Goal: Transaction & Acquisition: Book appointment/travel/reservation

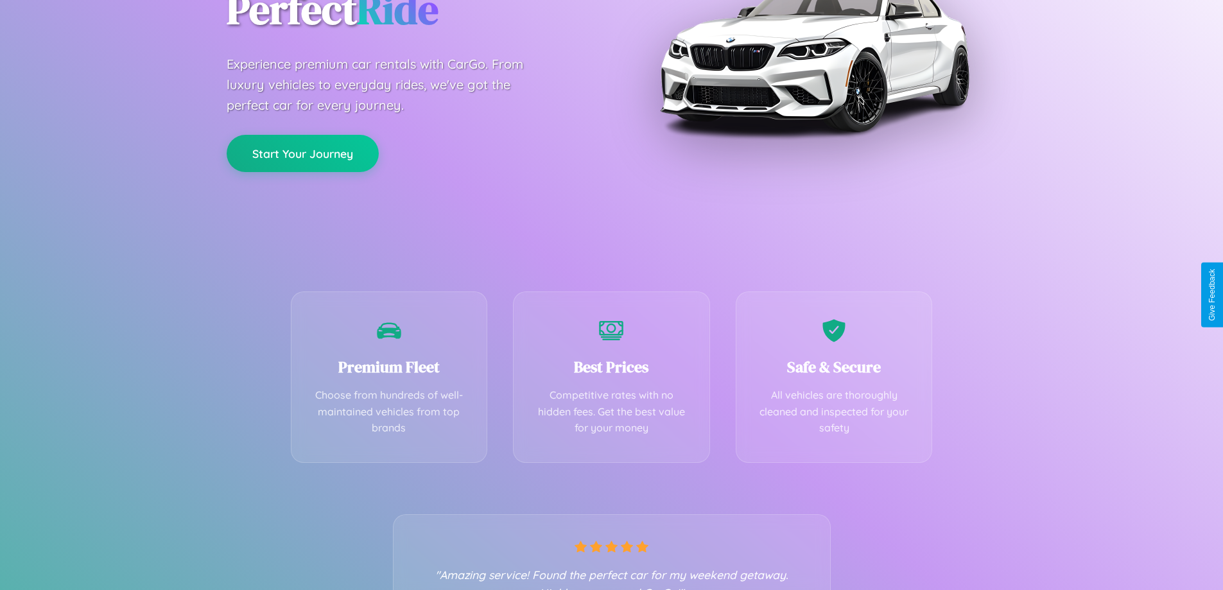
scroll to position [253, 0]
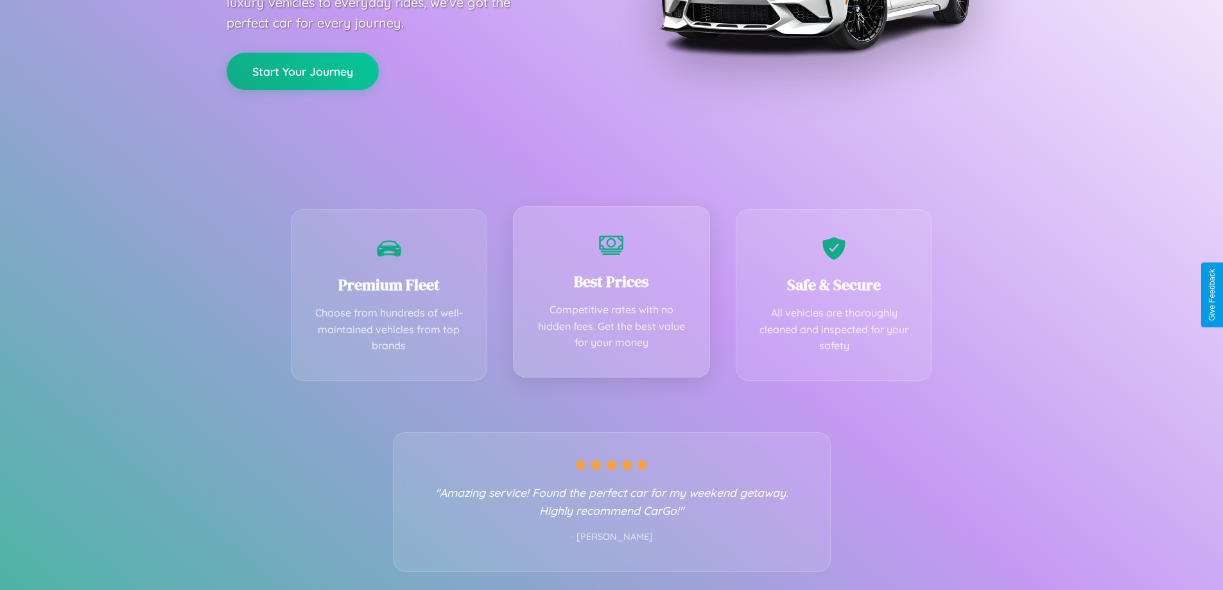
click at [611, 295] on div "Best Prices Competitive rates with no hidden fees. Get the best value for your …" at bounding box center [611, 291] width 197 height 171
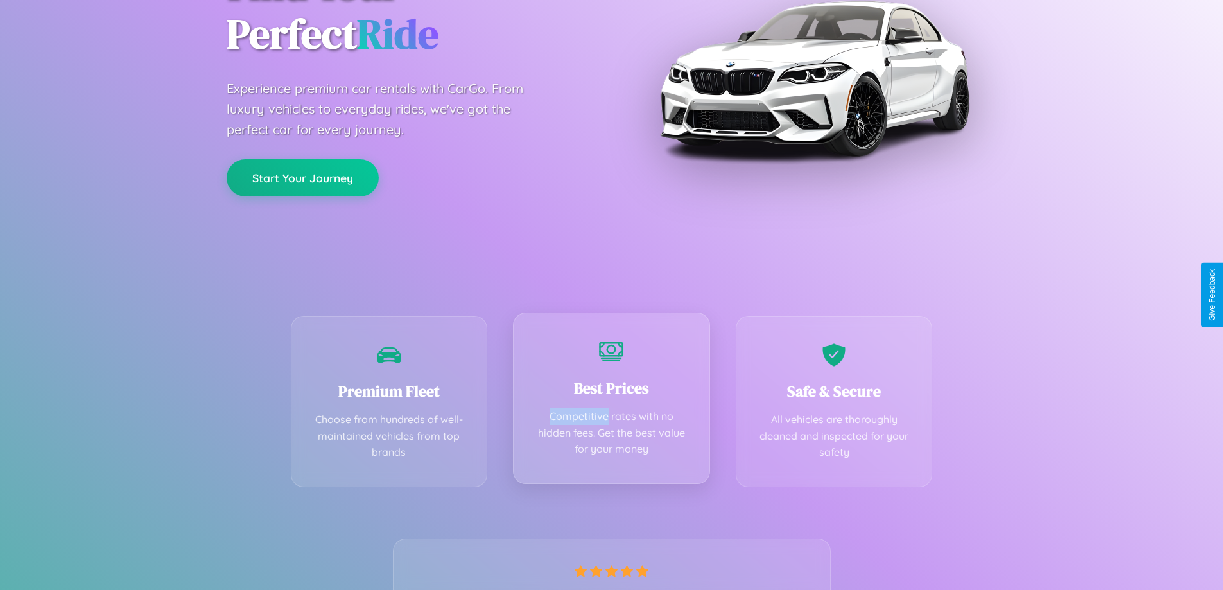
scroll to position [0, 0]
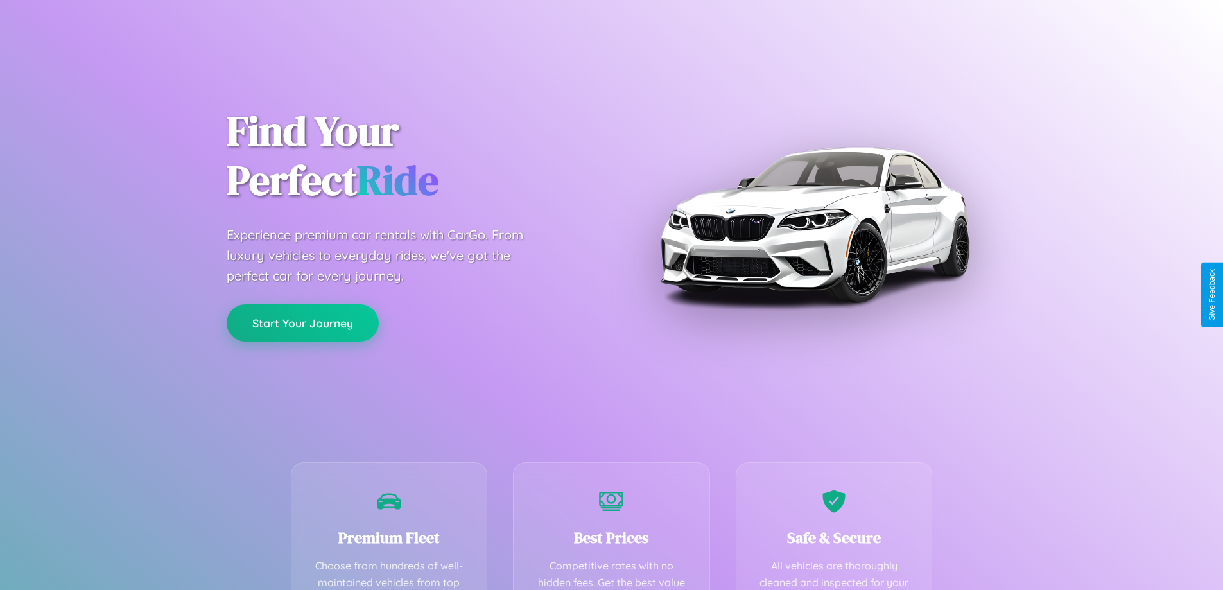
click at [302, 323] on button "Start Your Journey" at bounding box center [303, 322] width 152 height 37
click at [302, 322] on button "Start Your Journey" at bounding box center [303, 322] width 152 height 37
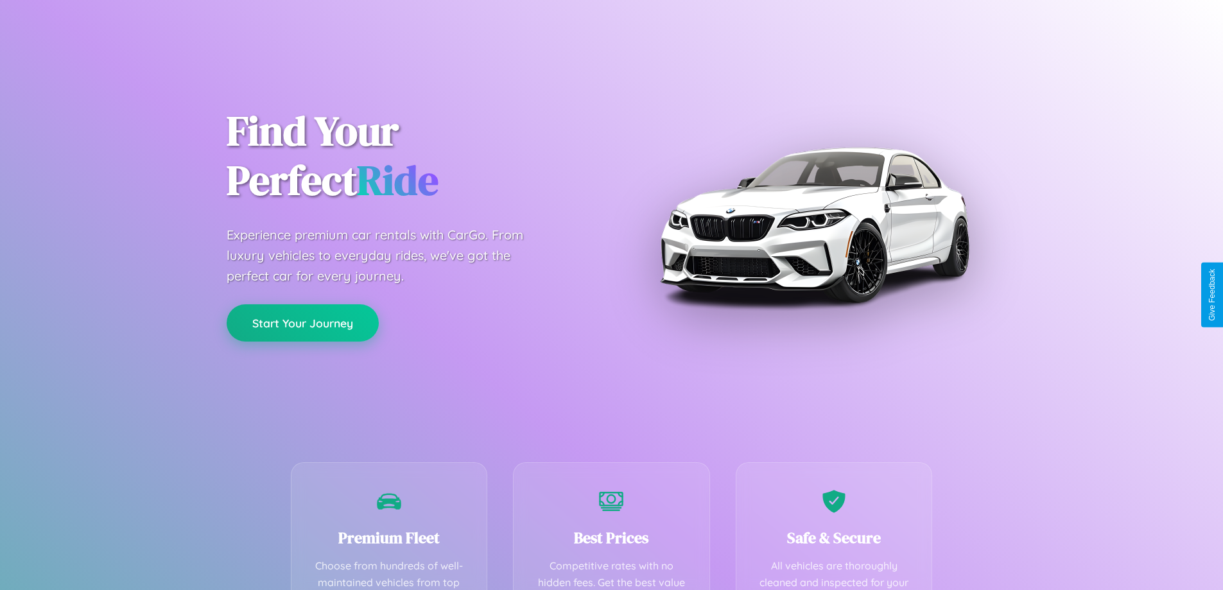
click at [302, 322] on button "Start Your Journey" at bounding box center [303, 322] width 152 height 37
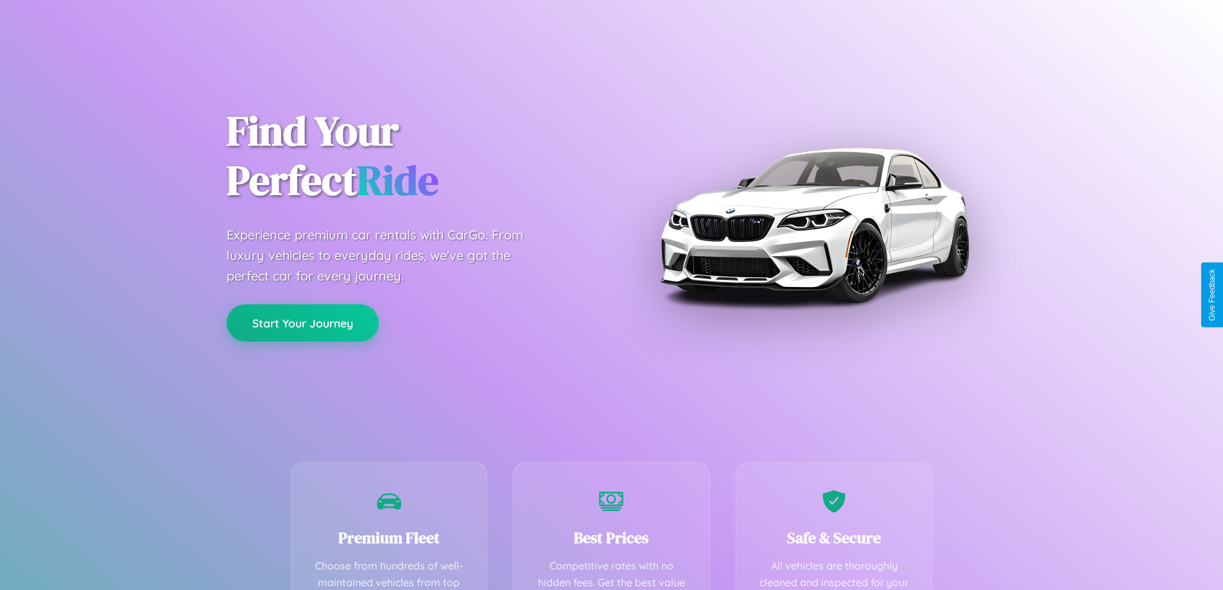
click at [302, 322] on button "Start Your Journey" at bounding box center [303, 322] width 152 height 37
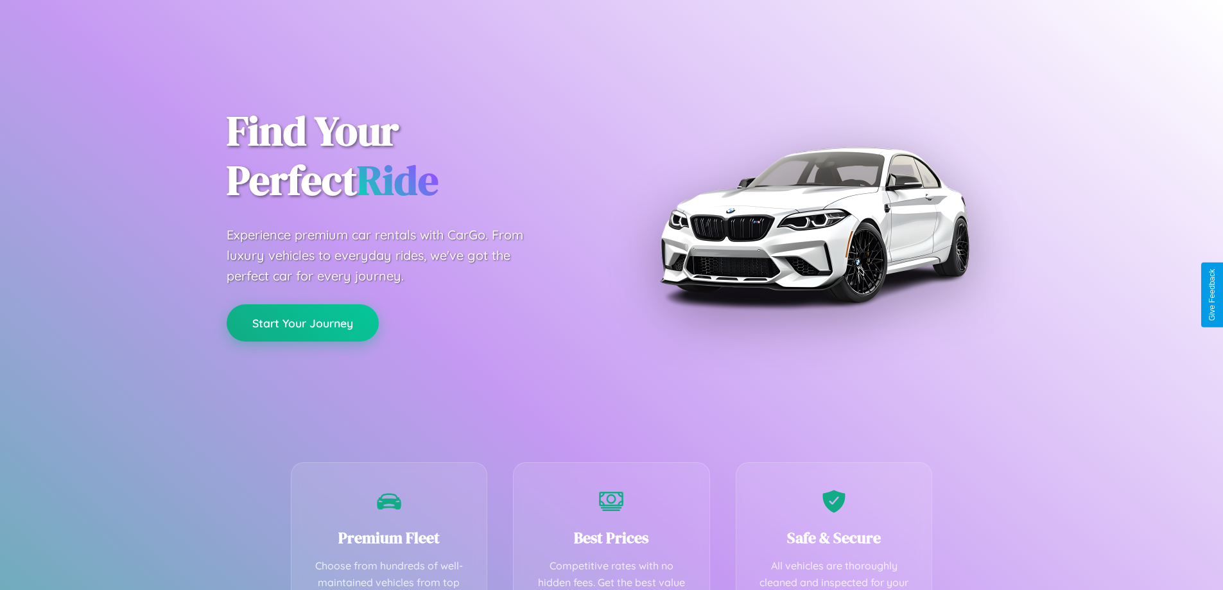
click at [302, 322] on button "Start Your Journey" at bounding box center [303, 322] width 152 height 37
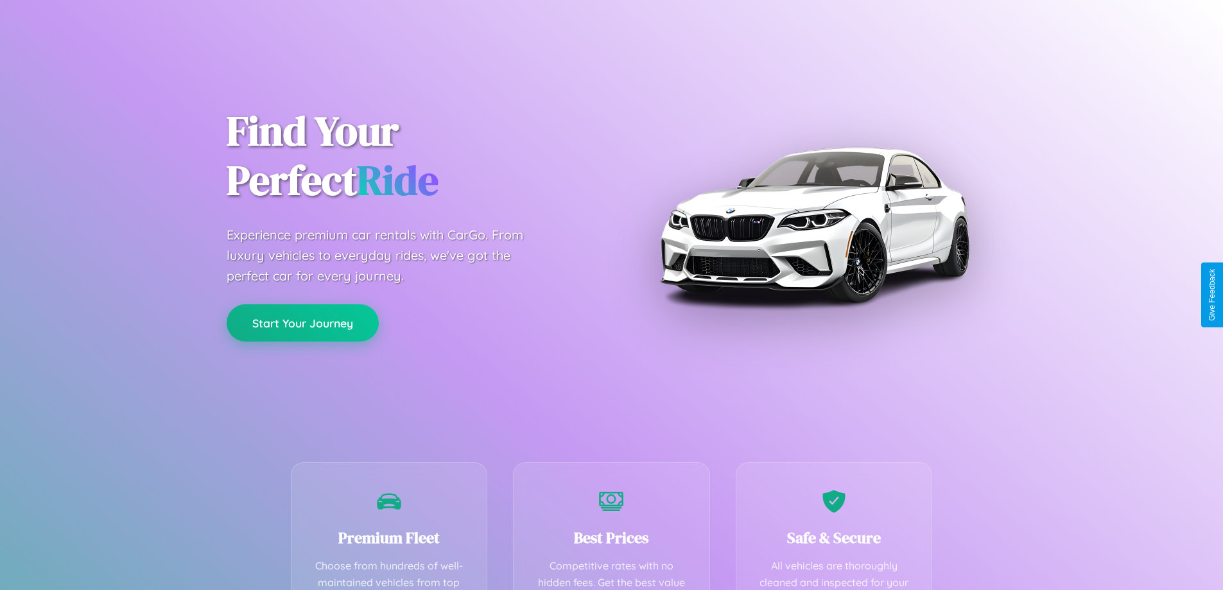
click at [302, 322] on button "Start Your Journey" at bounding box center [303, 322] width 152 height 37
